Goal: Information Seeking & Learning: Learn about a topic

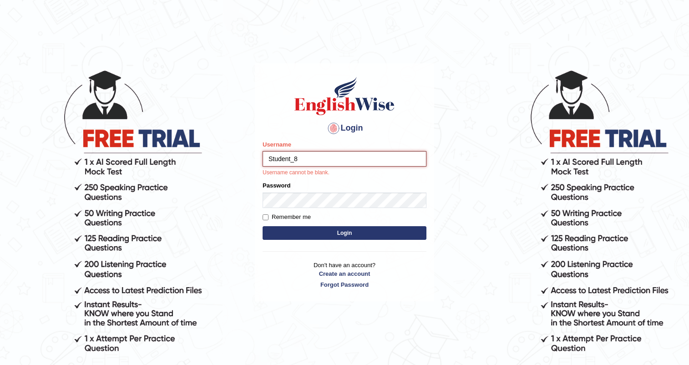
type input "Student_8"
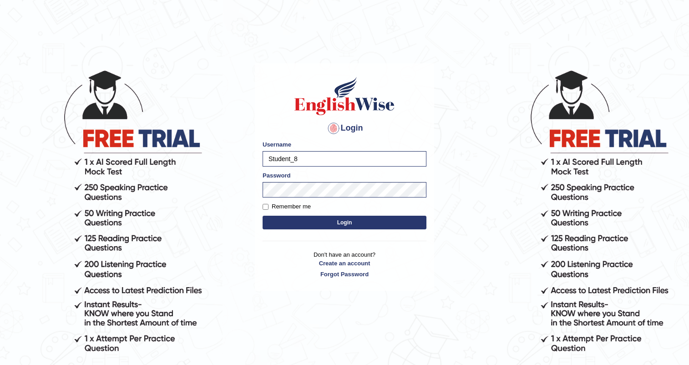
click at [348, 220] on button "Login" at bounding box center [345, 223] width 164 height 14
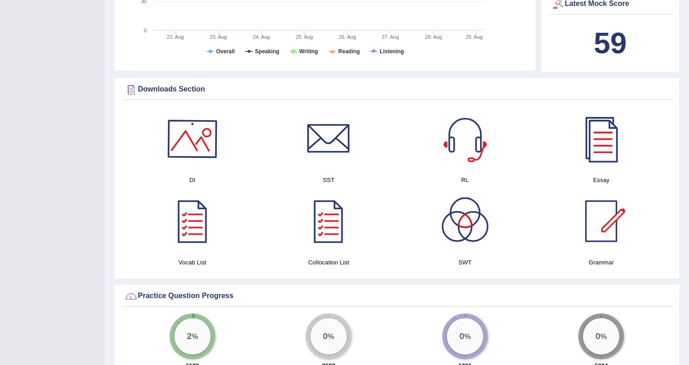
scroll to position [447, 0]
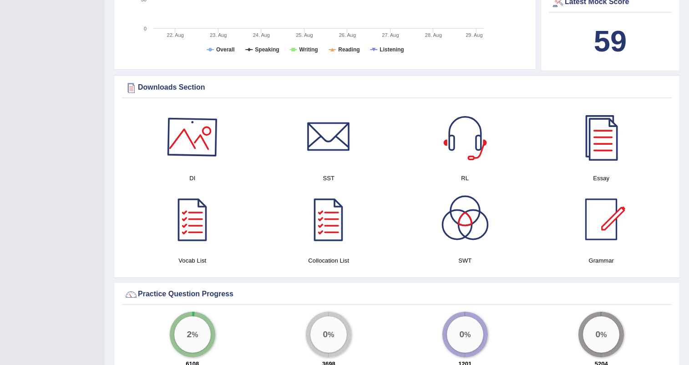
drag, startPoint x: 144, startPoint y: 88, endPoint x: 198, endPoint y: 106, distance: 57.7
click at [198, 106] on div "Downloads Section DI SST RL Essay Vocab List Collocation List SWT Grammar × Sor…" at bounding box center [397, 177] width 566 height 202
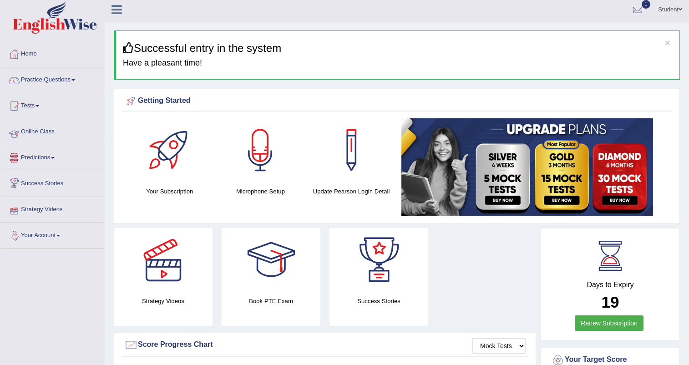
scroll to position [0, 0]
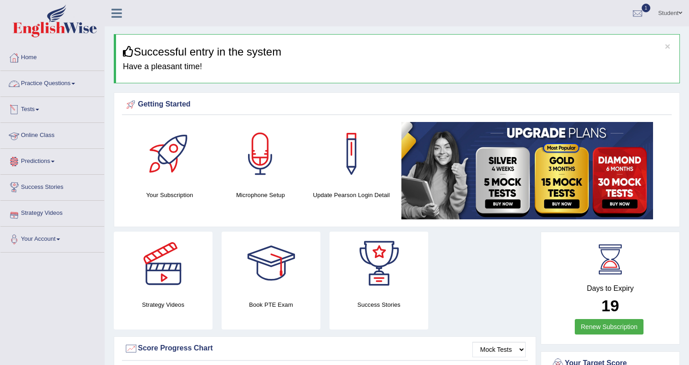
click at [78, 86] on link "Practice Questions" at bounding box center [52, 82] width 104 height 23
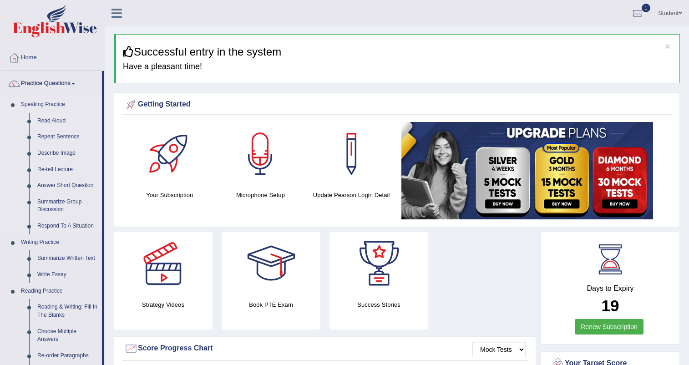
click at [61, 121] on link "Read Aloud" at bounding box center [67, 121] width 69 height 16
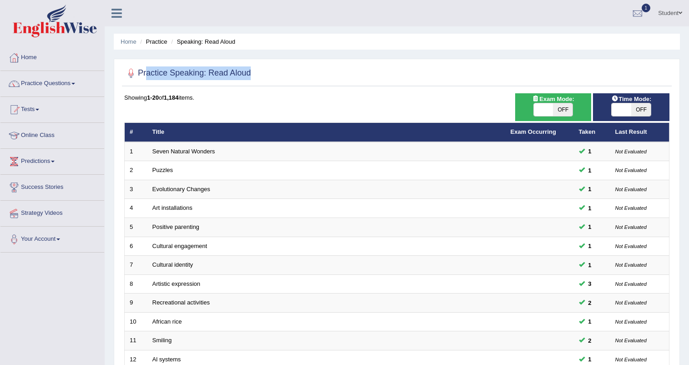
drag, startPoint x: 146, startPoint y: 72, endPoint x: 259, endPoint y: 72, distance: 113.8
click at [259, 72] on div "Practice Speaking: Read Aloud" at bounding box center [397, 75] width 550 height 23
click at [173, 98] on b "1,184" at bounding box center [171, 97] width 15 height 7
drag, startPoint x: 170, startPoint y: 99, endPoint x: 186, endPoint y: 99, distance: 16.4
click at [186, 99] on div "Showing 1-20 of 1,184 items." at bounding box center [396, 97] width 545 height 9
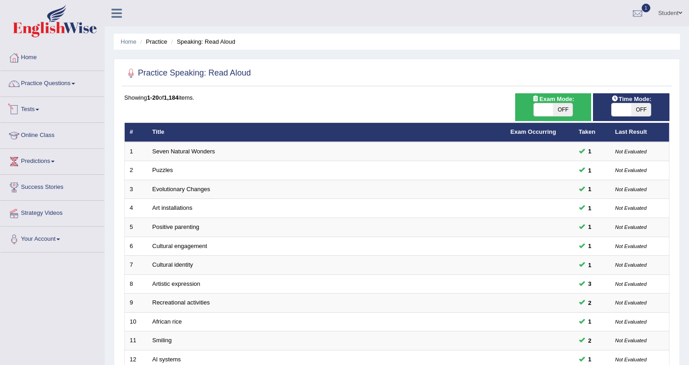
click at [46, 108] on link "Tests" at bounding box center [52, 108] width 104 height 23
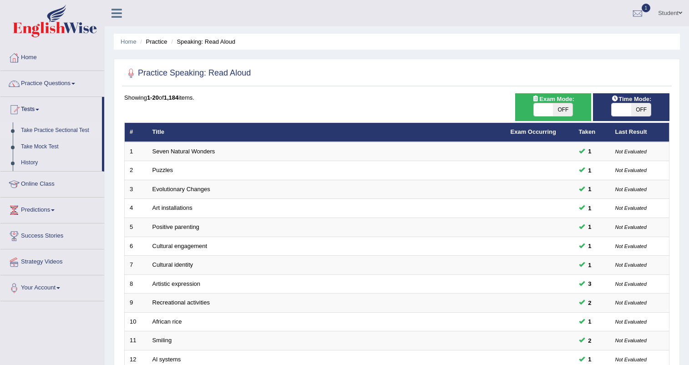
click at [51, 132] on link "Take Practice Sectional Test" at bounding box center [59, 130] width 85 height 16
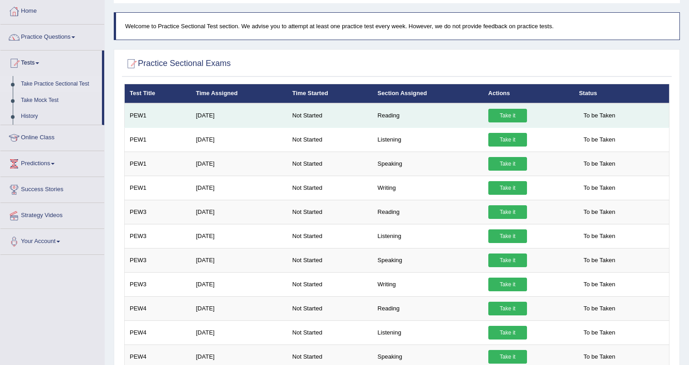
scroll to position [55, 0]
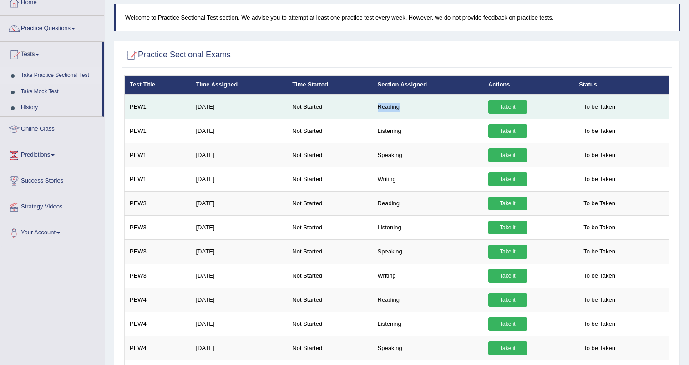
drag, startPoint x: 378, startPoint y: 108, endPoint x: 400, endPoint y: 107, distance: 22.3
click at [400, 107] on td "Reading" at bounding box center [428, 107] width 111 height 25
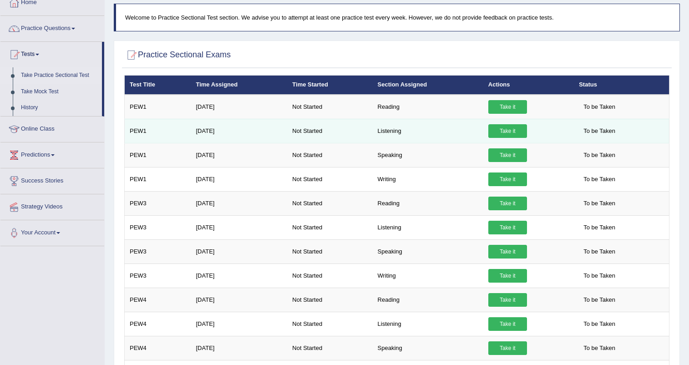
click at [402, 135] on td "Listening" at bounding box center [428, 131] width 111 height 24
drag, startPoint x: 401, startPoint y: 132, endPoint x: 386, endPoint y: 132, distance: 15.5
click at [386, 132] on td "Listening" at bounding box center [428, 131] width 111 height 24
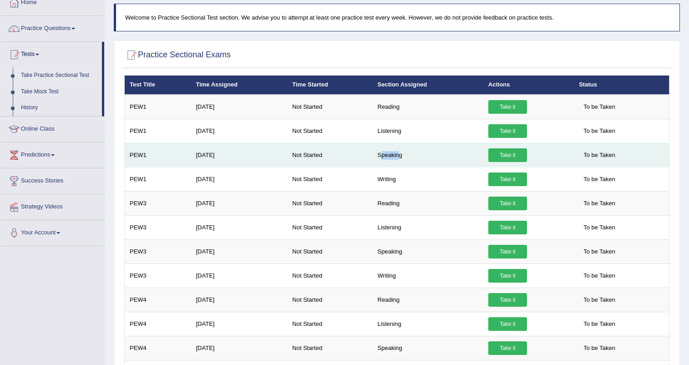
drag, startPoint x: 400, startPoint y: 152, endPoint x: 381, endPoint y: 153, distance: 18.7
click at [381, 153] on td "Speaking" at bounding box center [428, 155] width 111 height 24
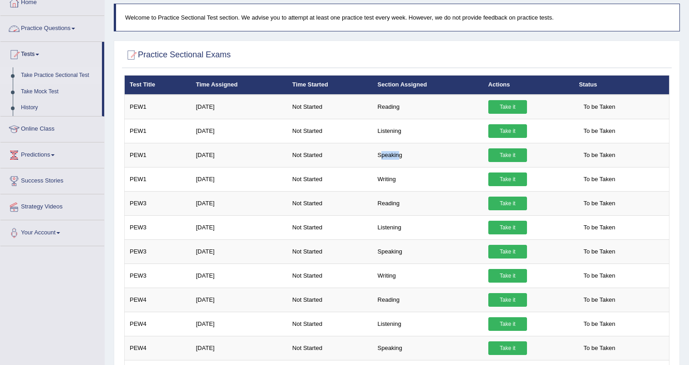
click at [75, 28] on span at bounding box center [73, 29] width 4 height 2
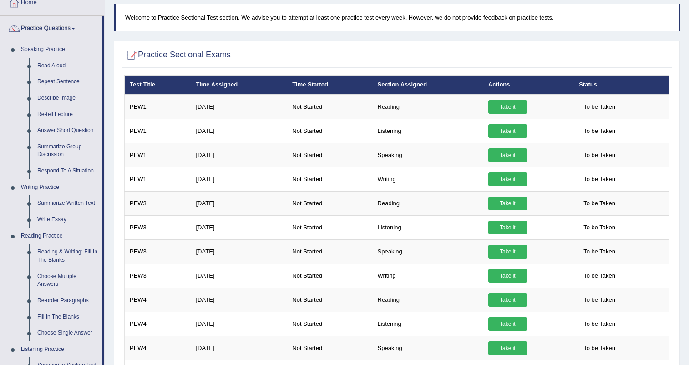
click at [193, 62] on div at bounding box center [396, 55] width 545 height 19
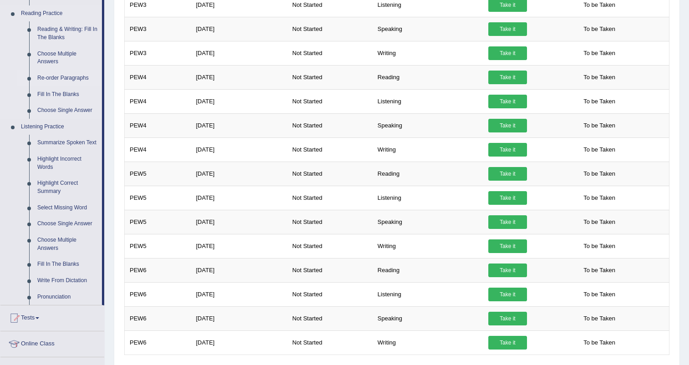
scroll to position [382, 0]
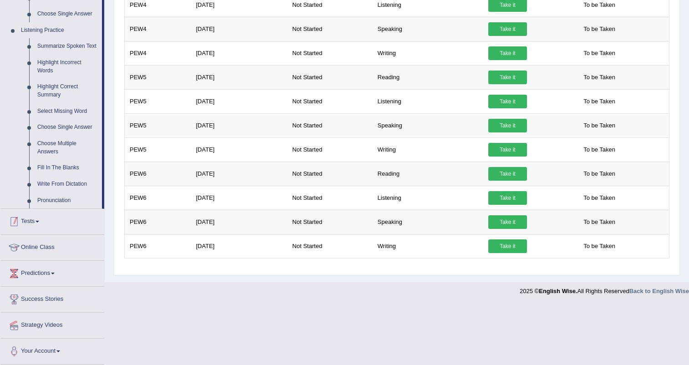
click at [43, 218] on link "Tests" at bounding box center [52, 220] width 104 height 23
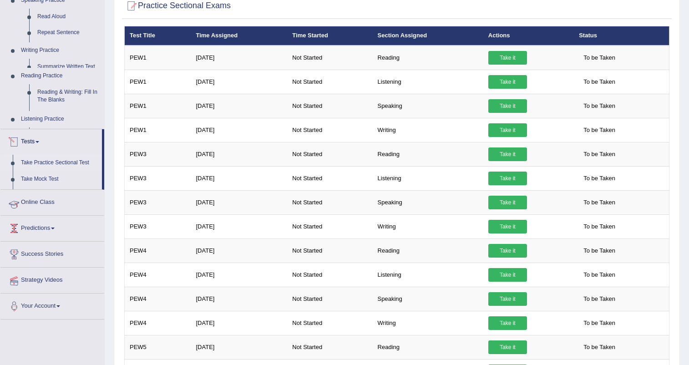
scroll to position [104, 0]
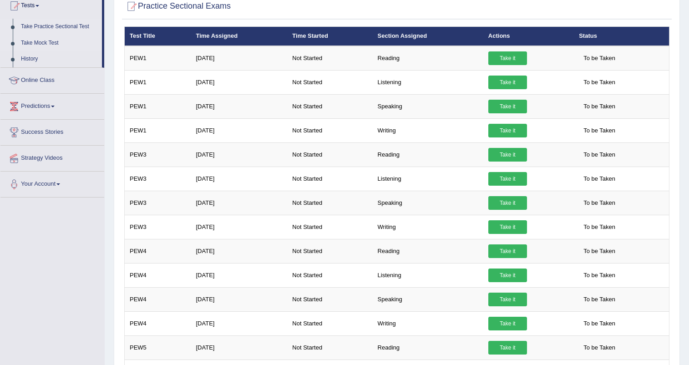
click at [49, 44] on link "Take Mock Test" at bounding box center [59, 43] width 85 height 16
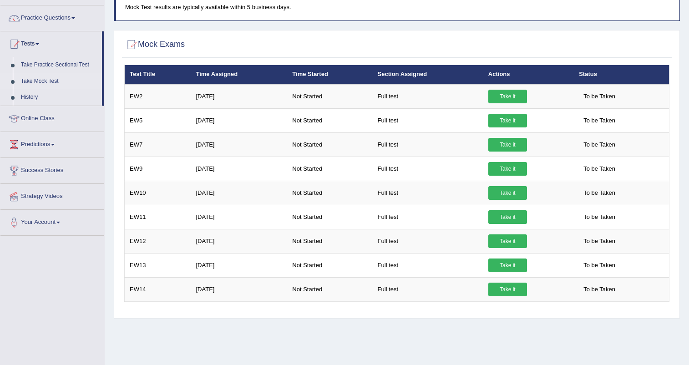
scroll to position [65, 0]
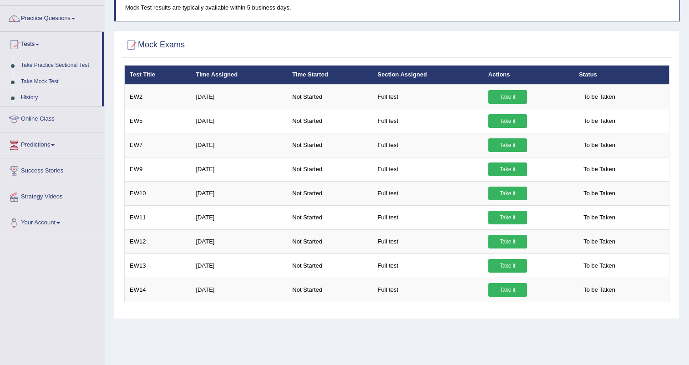
click at [61, 144] on link "Predictions" at bounding box center [52, 143] width 104 height 23
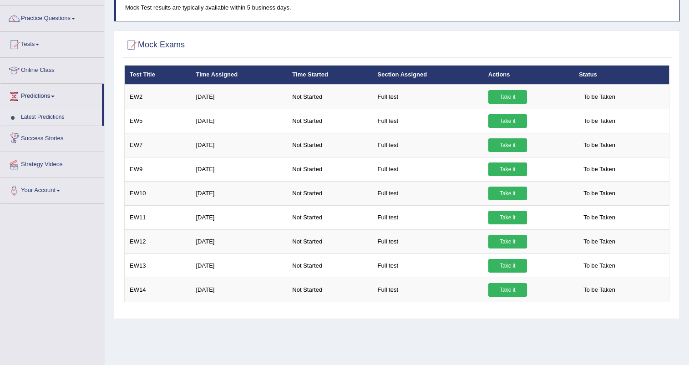
click at [63, 116] on link "Latest Predictions" at bounding box center [59, 117] width 85 height 16
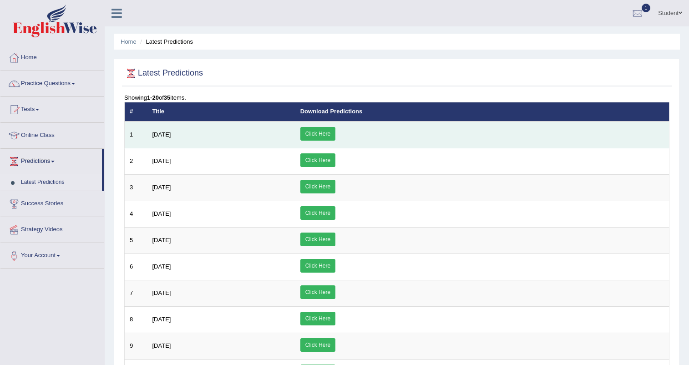
click at [335, 140] on link "Click Here" at bounding box center [317, 134] width 35 height 14
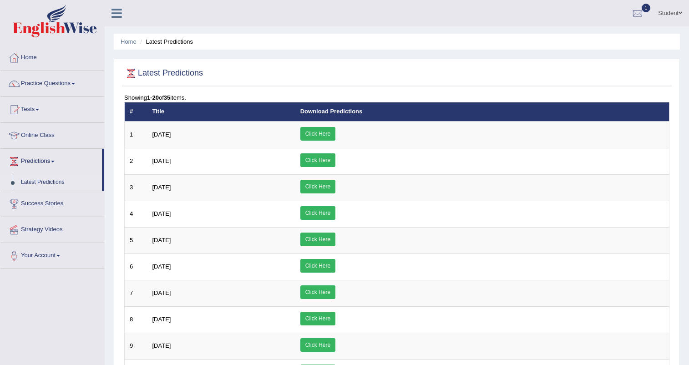
click at [68, 210] on link "Success Stories" at bounding box center [52, 202] width 104 height 23
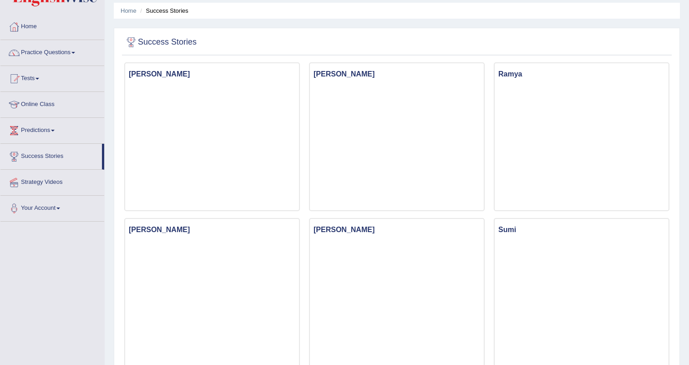
scroll to position [31, 0]
click at [44, 181] on link "Strategy Videos" at bounding box center [52, 180] width 104 height 23
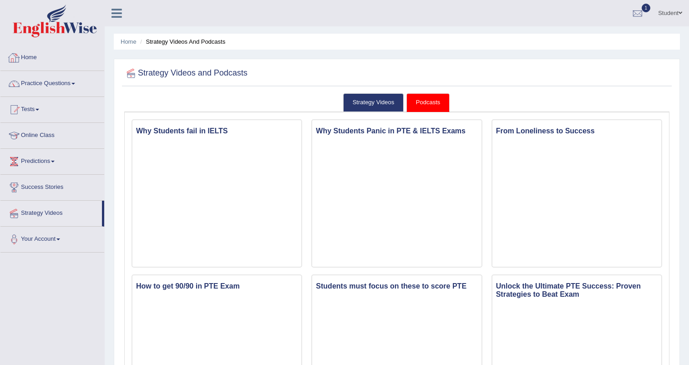
click at [160, 23] on div "Student Toggle navigation Username: Student_8 Access Type: Online Subscription:…" at bounding box center [397, 13] width 584 height 26
click at [32, 59] on link "Home" at bounding box center [52, 56] width 104 height 23
